Goal: Information Seeking & Learning: Learn about a topic

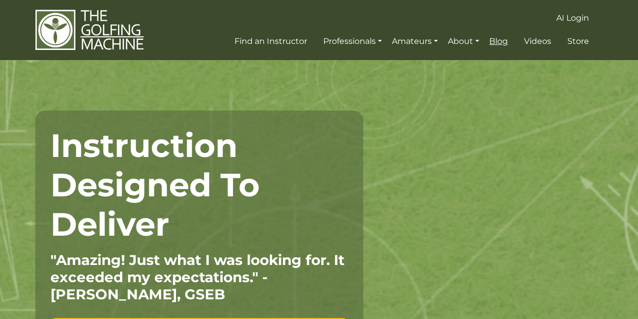
click at [497, 40] on span "Blog" at bounding box center [499, 41] width 19 height 10
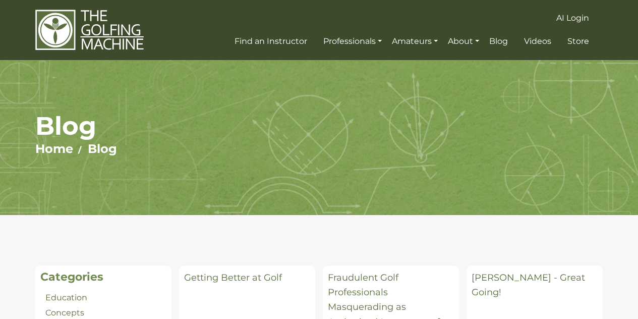
scroll to position [252, 0]
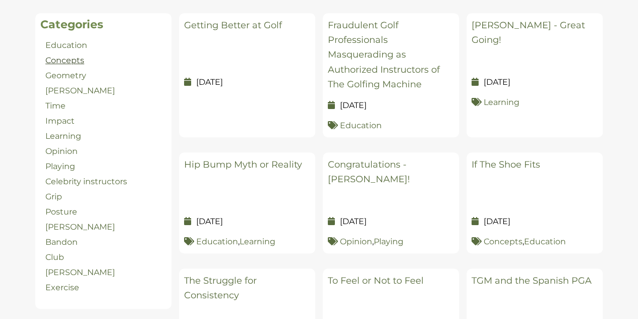
click at [75, 60] on link "Concepts" at bounding box center [64, 61] width 39 height 10
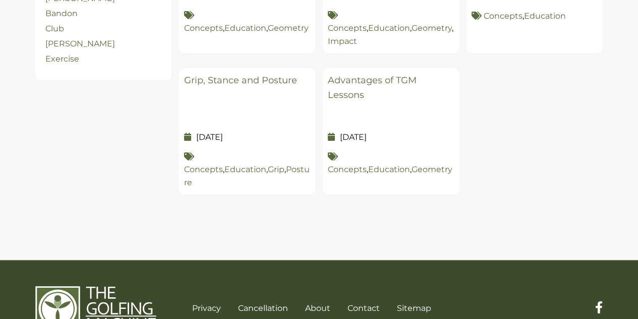
scroll to position [229, 0]
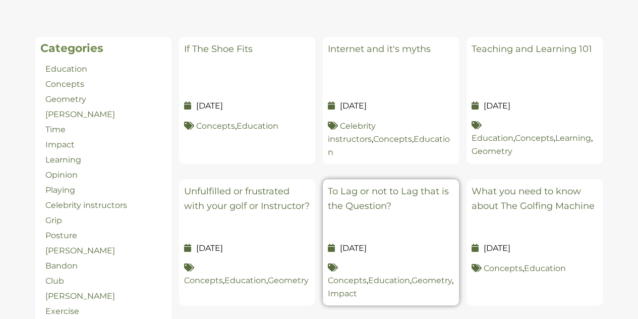
click at [388, 184] on h5 "To Lag or not to Lag that is the Question?" at bounding box center [391, 209] width 126 height 50
click at [377, 189] on link "To Lag or not to Lag that is the Question?" at bounding box center [388, 199] width 121 height 26
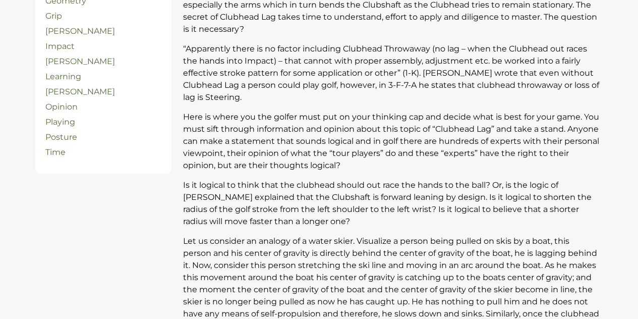
scroll to position [135, 0]
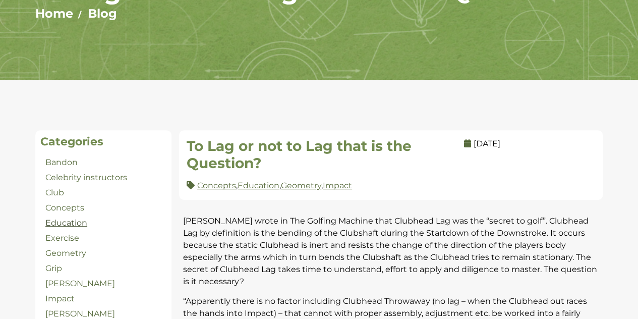
click at [78, 224] on link "Education" at bounding box center [66, 223] width 42 height 10
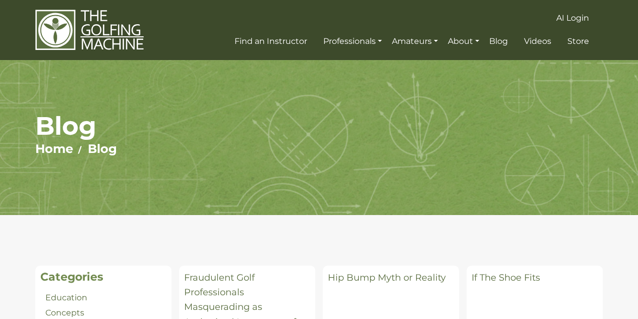
scroll to position [252, 0]
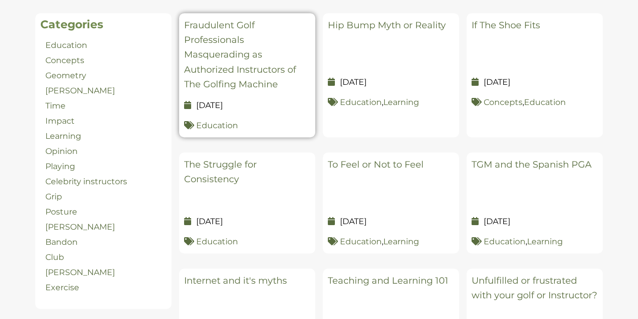
click at [255, 75] on h5 "Fraudulent Golf Professionals Masquerading as Authorized Instructors of The Gol…" at bounding box center [247, 55] width 126 height 74
click at [251, 59] on link "Fraudulent Golf Professionals Masquerading as Authorized Instructors of The Gol…" at bounding box center [240, 55] width 112 height 70
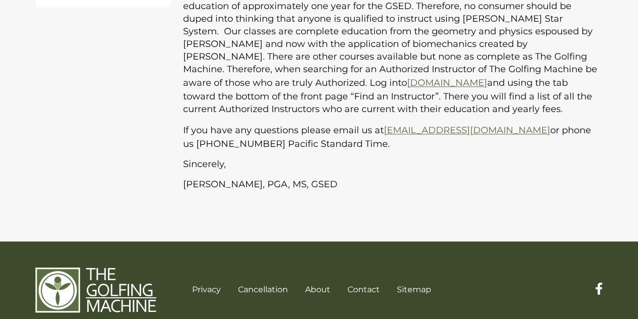
scroll to position [363, 0]
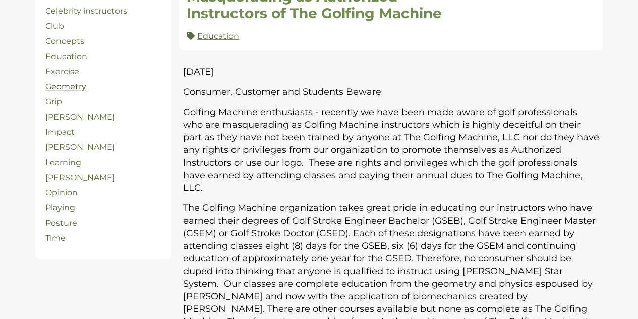
click at [52, 89] on link "Geometry" at bounding box center [65, 87] width 41 height 10
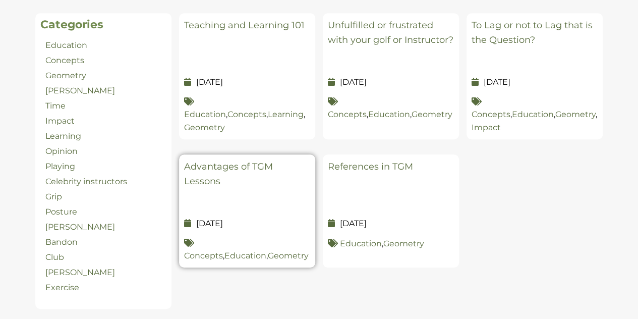
scroll to position [390, 0]
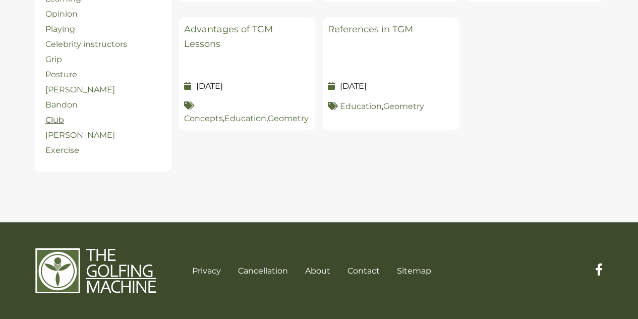
click at [56, 119] on link "Club" at bounding box center [54, 120] width 19 height 10
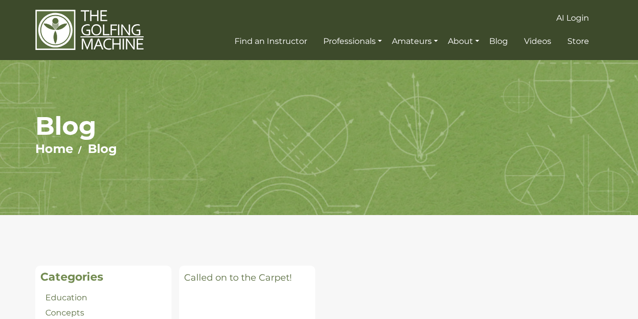
scroll to position [252, 0]
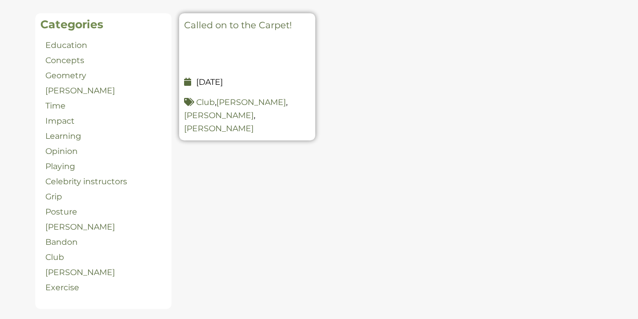
click at [229, 45] on h5 "Called on to the Carpet!" at bounding box center [247, 43] width 126 height 50
click at [246, 24] on link "Called on to the Carpet!" at bounding box center [238, 25] width 108 height 11
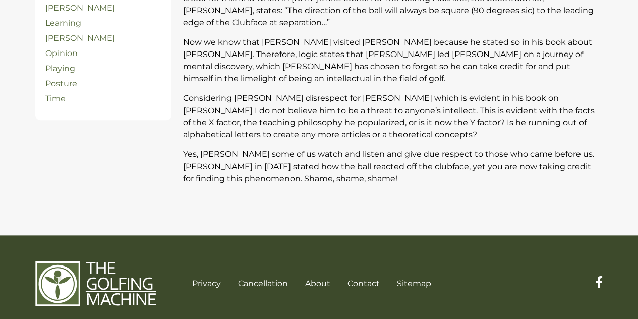
scroll to position [189, 0]
